Goal: Task Accomplishment & Management: Complete application form

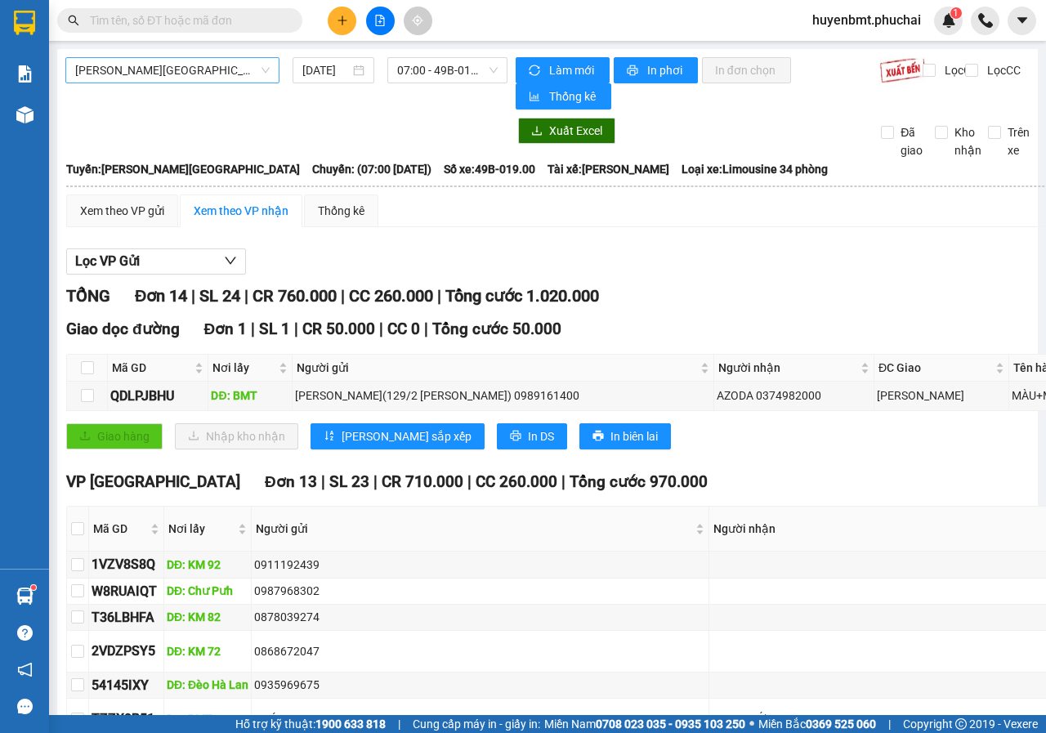
click at [209, 67] on span "[PERSON_NAME][GEOGRAPHIC_DATA]" at bounding box center [172, 70] width 194 height 25
click at [180, 69] on span "[PERSON_NAME][GEOGRAPHIC_DATA]" at bounding box center [172, 70] width 194 height 25
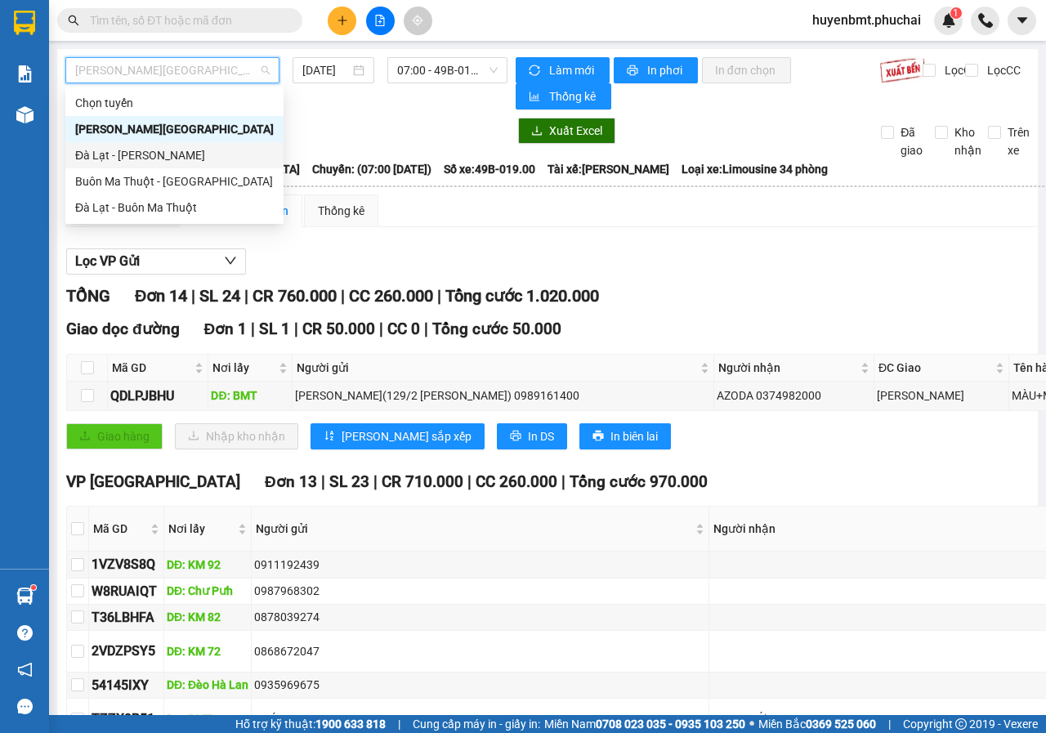
click at [114, 150] on div "Đà Lạt - [PERSON_NAME]" at bounding box center [174, 155] width 199 height 18
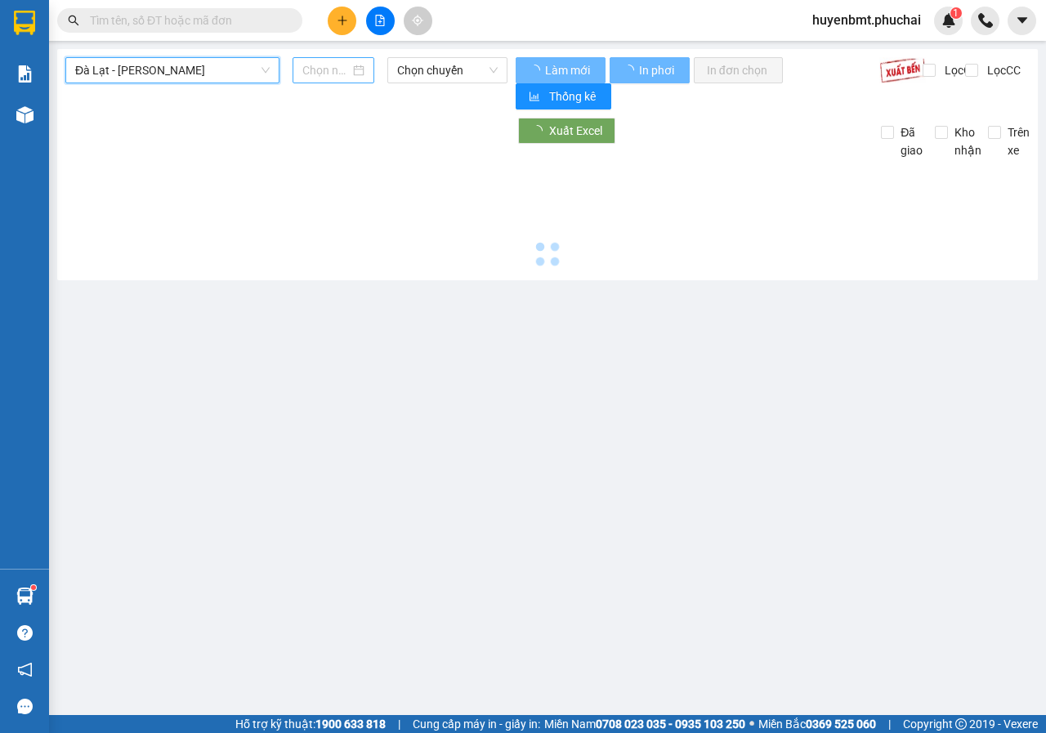
type input "[DATE]"
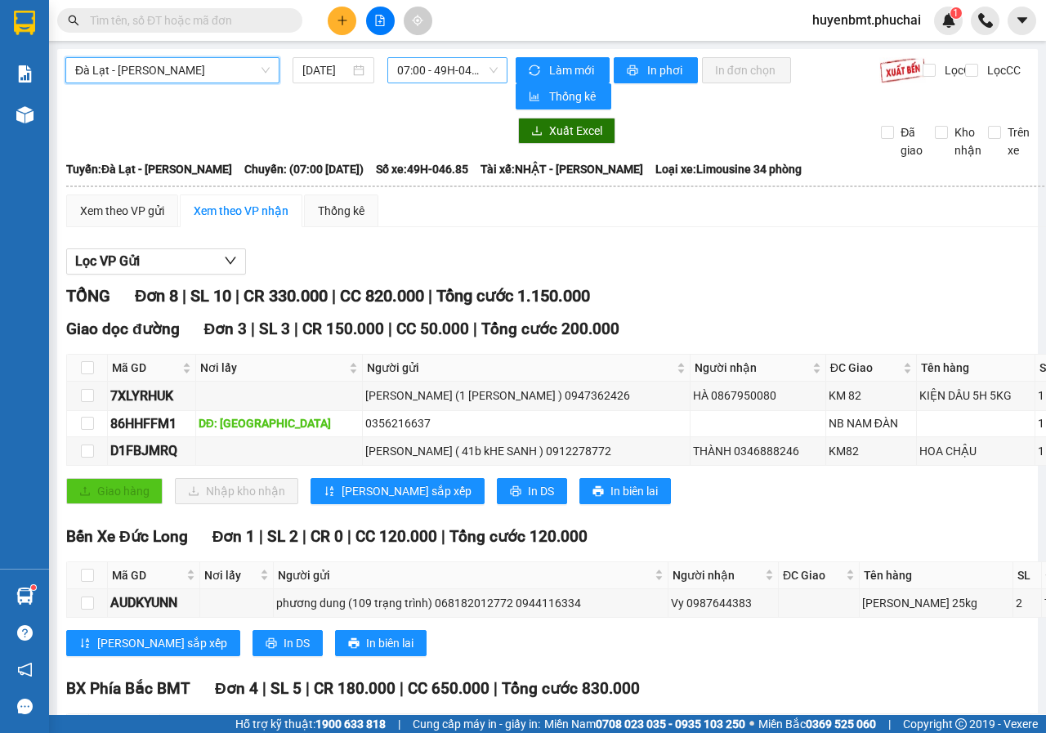
click at [410, 73] on span "07:00 - 49H-046.85" at bounding box center [447, 70] width 100 height 25
click at [705, 295] on div "TỔNG Đơn 8 | SL 10 | CR 330.000 | CC 820.000 | Tổng cước 1.150.000" at bounding box center [696, 295] width 1260 height 25
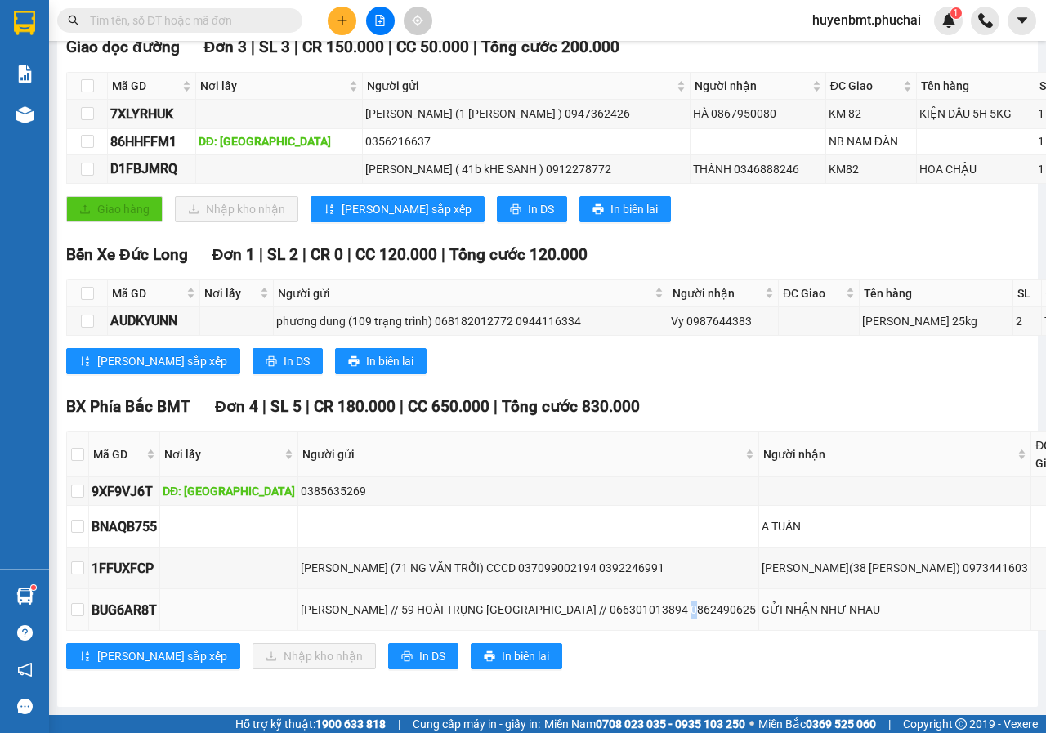
drag, startPoint x: 644, startPoint y: 596, endPoint x: 647, endPoint y: 587, distance: 8.8
click at [647, 589] on td "[PERSON_NAME] // 59 HOÀI TRỤNG [GEOGRAPHIC_DATA] // 066301013894 0862490625" at bounding box center [528, 610] width 461 height 42
click at [652, 589] on td "[PERSON_NAME] // 59 HOÀI TRỤNG [GEOGRAPHIC_DATA] // 066301013894 0862490625" at bounding box center [528, 610] width 461 height 42
drag, startPoint x: 648, startPoint y: 598, endPoint x: 720, endPoint y: 592, distance: 72.9
click at [720, 592] on tr "BUG6AR8T [PERSON_NAME] // 59 HOÀI TRỤNG EA BÔNG ĐẮK LAK // 066301013894 0862490…" at bounding box center [696, 610] width 1259 height 42
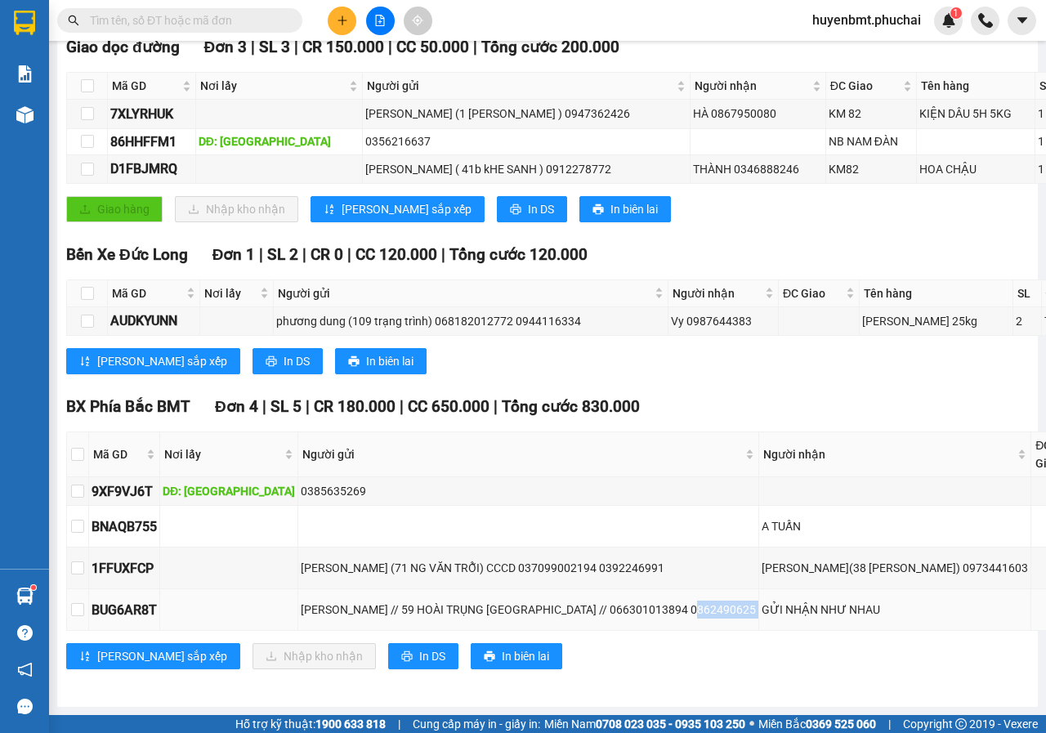
copy div "0862490625"
click at [753, 687] on div "[GEOGRAPHIC_DATA] - [PERSON_NAME] [DATE] 07:00 - 49H-046.85 Làm mới In phơi In …" at bounding box center [547, 236] width 980 height 939
drag, startPoint x: 901, startPoint y: 549, endPoint x: 961, endPoint y: 548, distance: 59.6
click at [961, 559] on div "[PERSON_NAME](38 [PERSON_NAME]) 0973441603" at bounding box center [894, 568] width 266 height 18
copy div "0973441603"
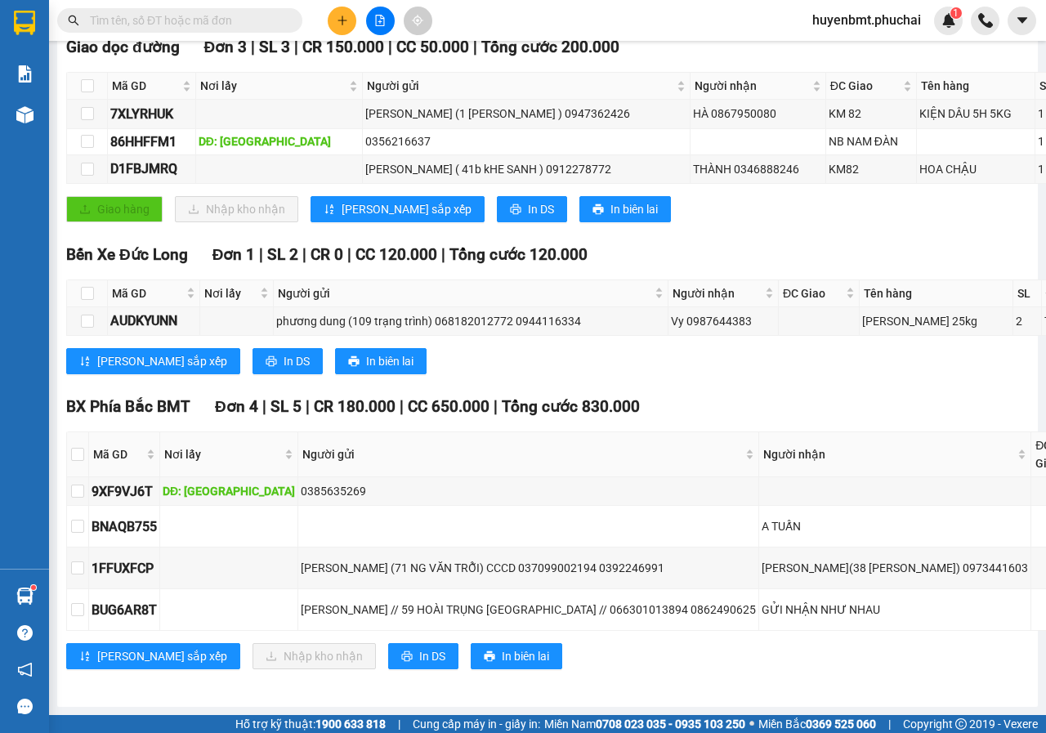
click at [798, 379] on div "TỔNG Đơn 8 | SL 10 | CR 330.000 | CC 820.000 | Tổng cước 1.150.000 Giao dọc đườ…" at bounding box center [696, 346] width 1260 height 688
click at [573, 643] on div "[PERSON_NAME] sắp xếp Nhập kho nhận In DS In biên lai" at bounding box center [696, 656] width 1260 height 26
click at [193, 18] on input "text" at bounding box center [186, 20] width 193 height 18
paste input "842550519"
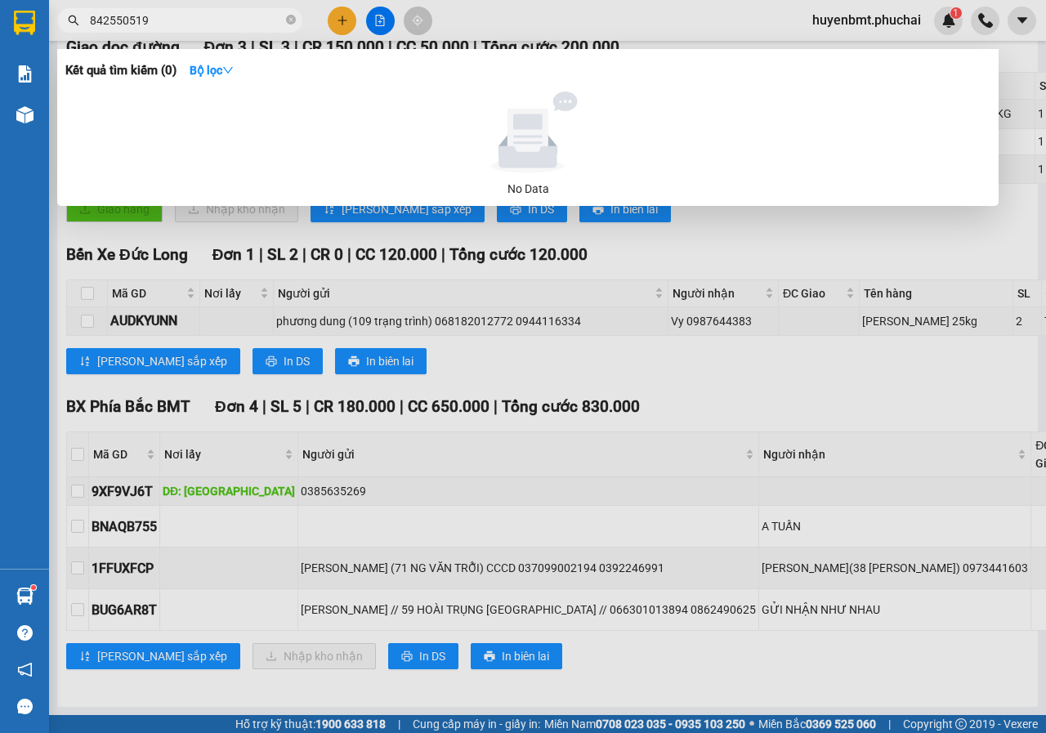
click at [79, 15] on span "842550519" at bounding box center [179, 20] width 245 height 25
click at [91, 25] on input "842550519" at bounding box center [186, 20] width 193 height 18
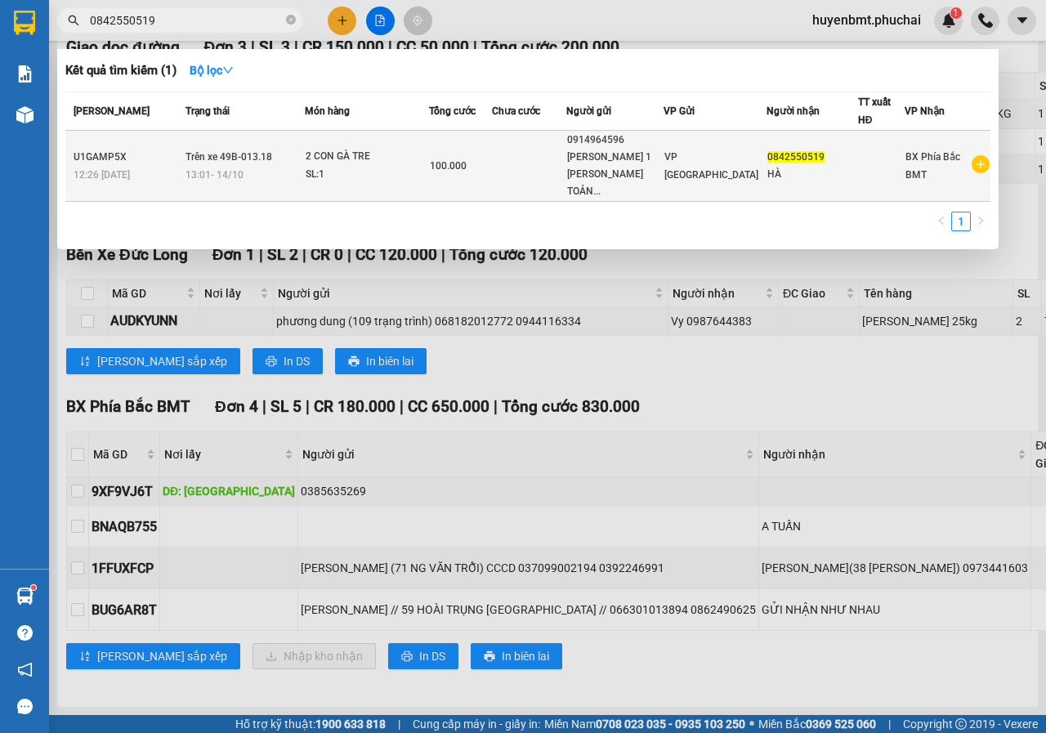
type input "0842550519"
click at [420, 175] on div "SL: 1" at bounding box center [367, 175] width 123 height 18
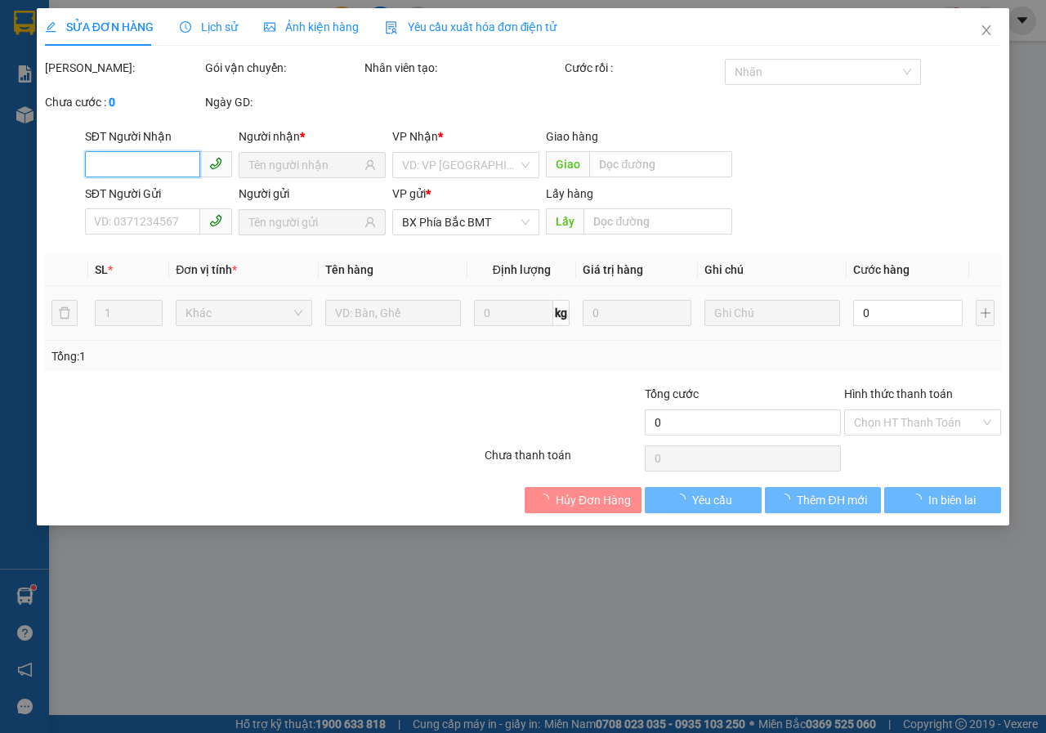
type input "0842550519"
type input "HÀ"
type input "0914964596"
type input "[PERSON_NAME] 1 VÕ TRƯỜNG TOẢN 068077005191"
type input "100.000"
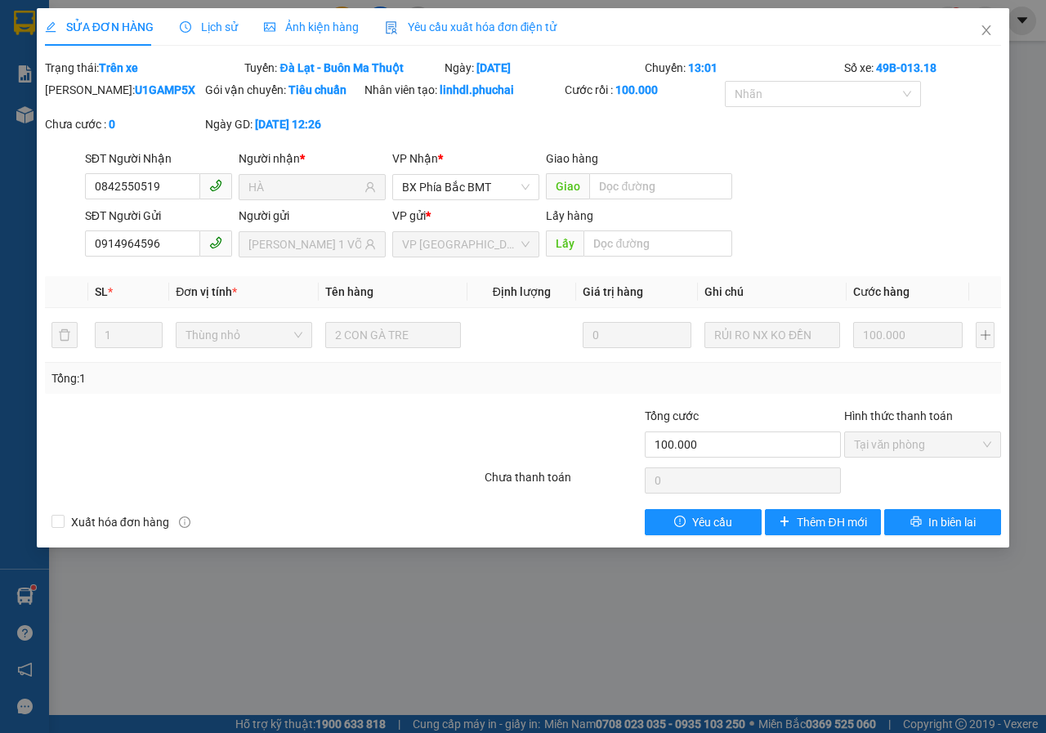
click at [581, 625] on div "SỬA ĐƠN HÀNG Lịch sử Ảnh kiện hàng Yêu cầu xuất hóa đơn điện tử Total Paid Fee …" at bounding box center [523, 366] width 1046 height 733
click at [986, 28] on icon "close" at bounding box center [985, 30] width 13 height 13
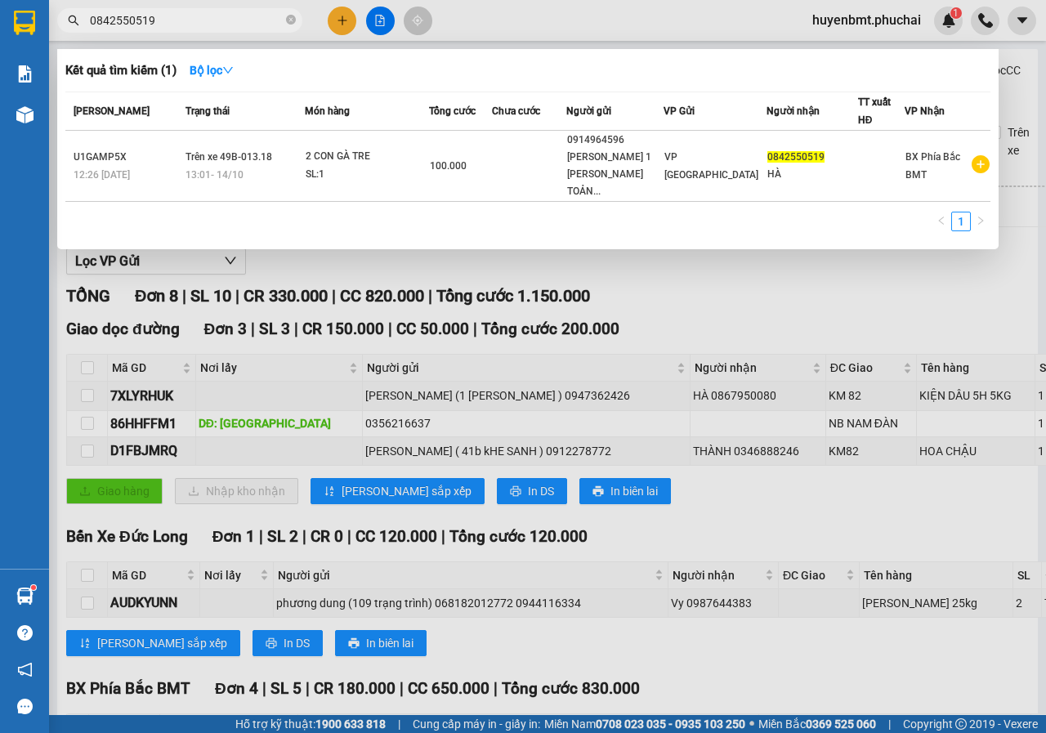
click at [178, 24] on input "0842550519" at bounding box center [186, 20] width 193 height 18
click at [682, 294] on div at bounding box center [523, 366] width 1046 height 733
drag, startPoint x: 87, startPoint y: 17, endPoint x: 117, endPoint y: 19, distance: 29.5
click at [117, 19] on span "0842550519" at bounding box center [179, 20] width 245 height 25
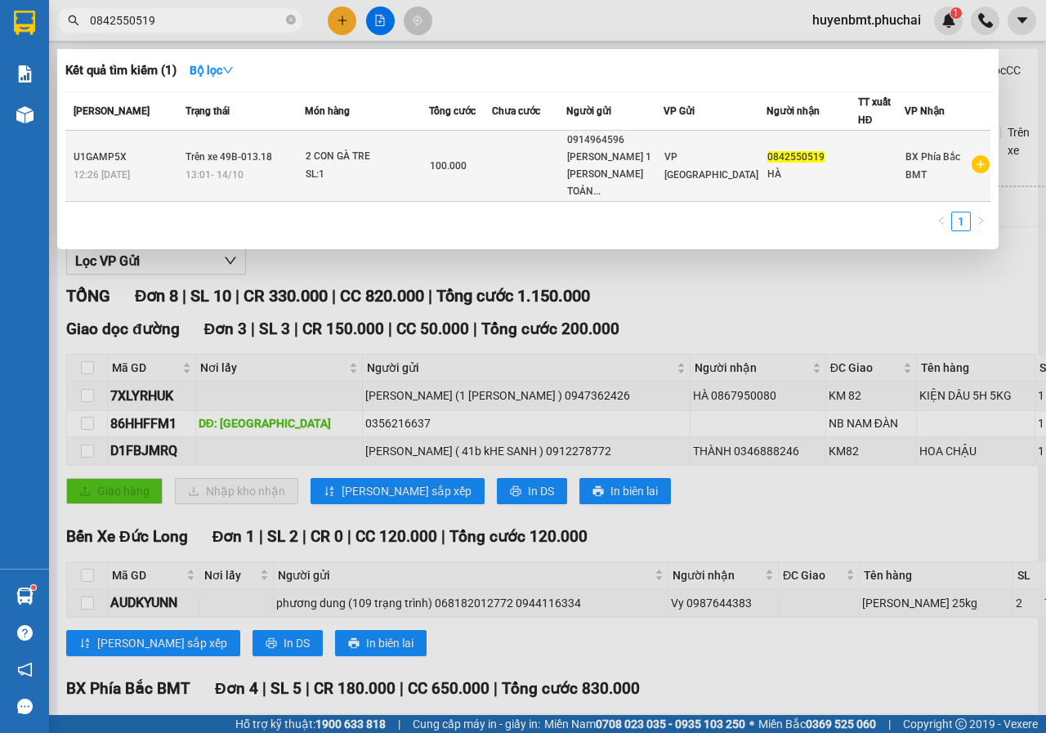
click at [767, 160] on span "0842550519" at bounding box center [795, 156] width 57 height 11
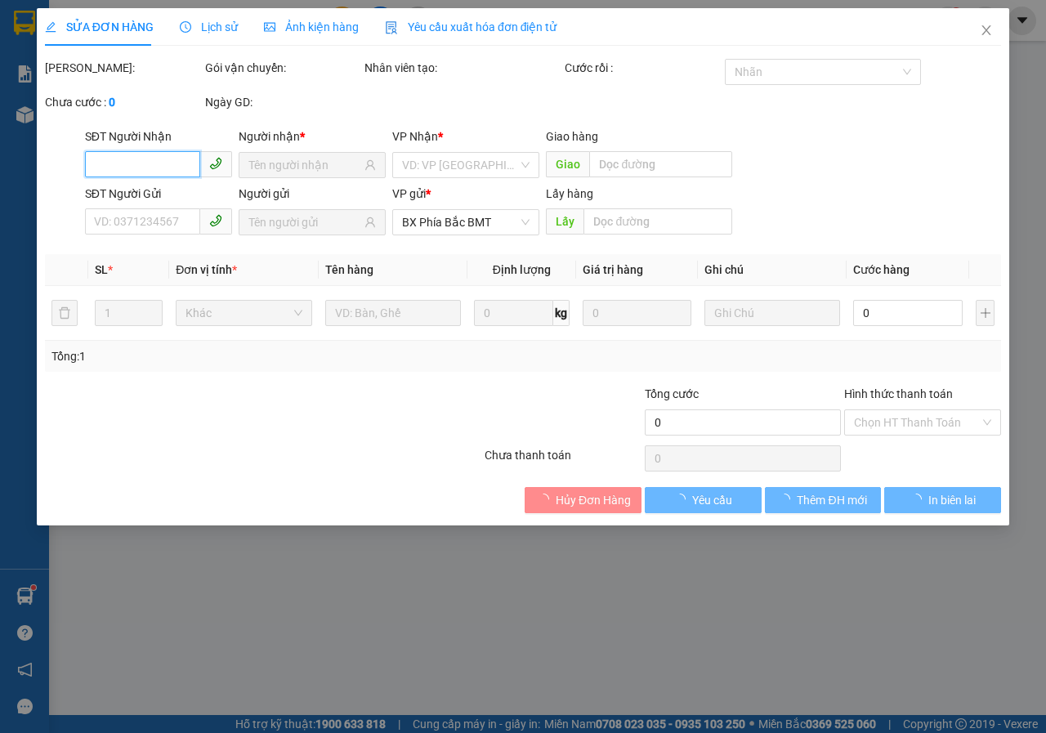
type input "0842550519"
type input "HÀ"
type input "0914964596"
type input "[PERSON_NAME] 1 VÕ TRƯỜNG TOẢN 068077005191"
type input "100.000"
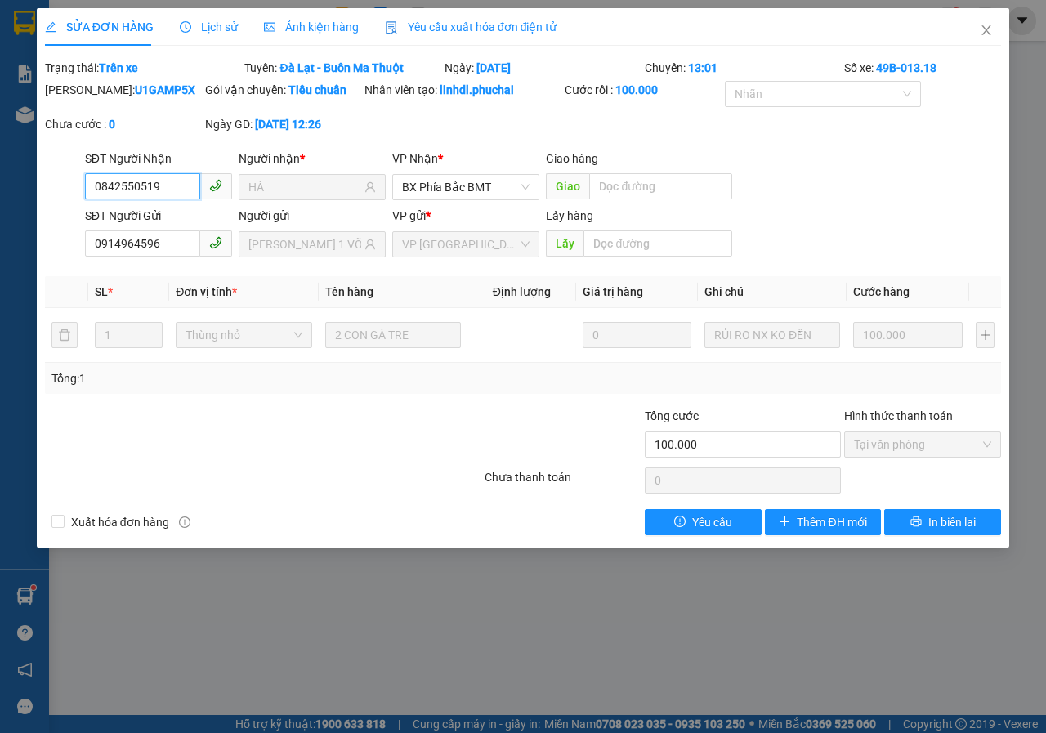
drag, startPoint x: 94, startPoint y: 205, endPoint x: 157, endPoint y: 200, distance: 63.1
click at [157, 199] on input "0842550519" at bounding box center [142, 186] width 115 height 26
click at [983, 16] on span "Close" at bounding box center [986, 31] width 46 height 46
